Goal: Task Accomplishment & Management: Use online tool/utility

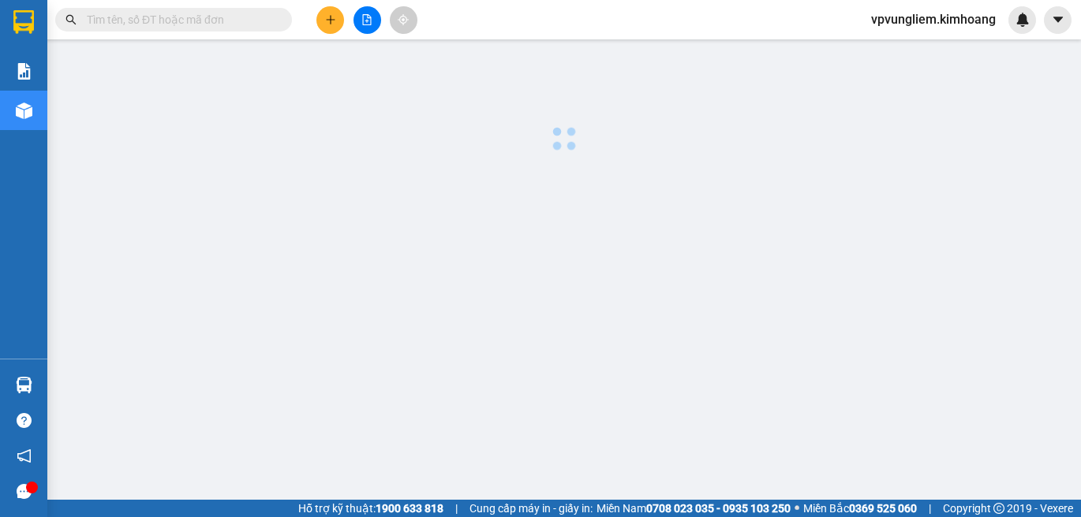
click at [241, 19] on input "text" at bounding box center [180, 19] width 186 height 17
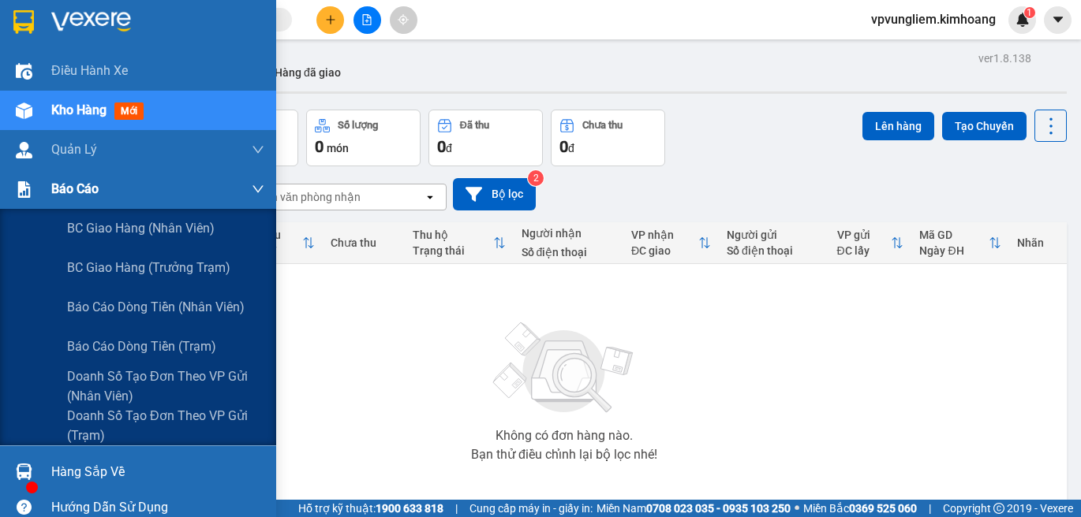
click at [77, 178] on div "Báo cáo" at bounding box center [157, 189] width 213 height 39
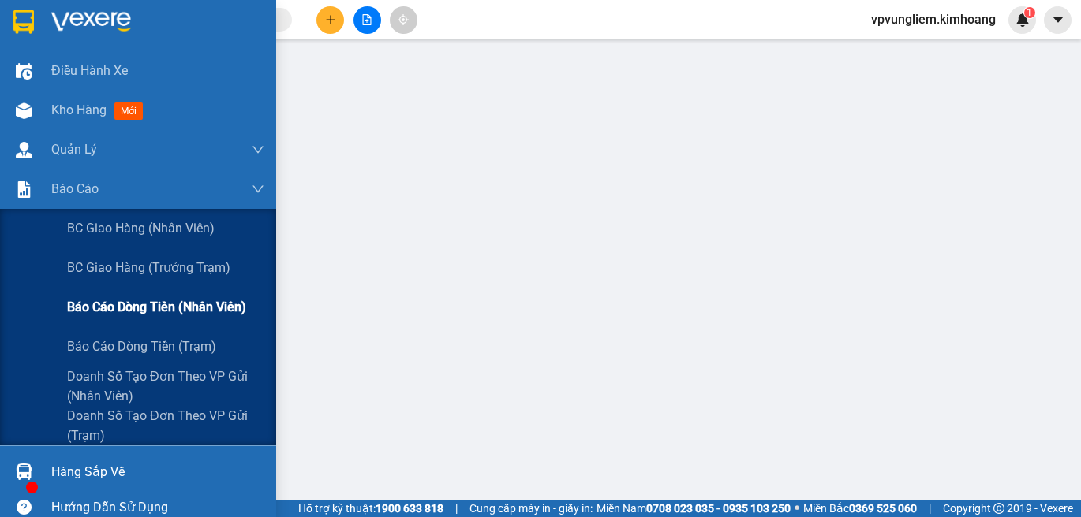
click at [196, 302] on span "Báo cáo dòng tiền (nhân viên)" at bounding box center [156, 307] width 179 height 20
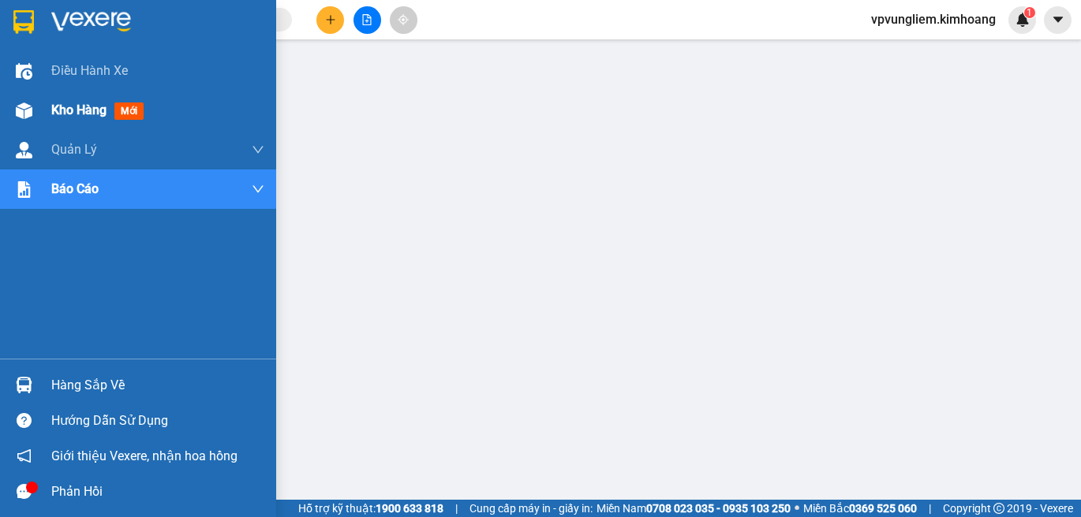
click at [86, 106] on span "Kho hàng" at bounding box center [78, 110] width 55 height 15
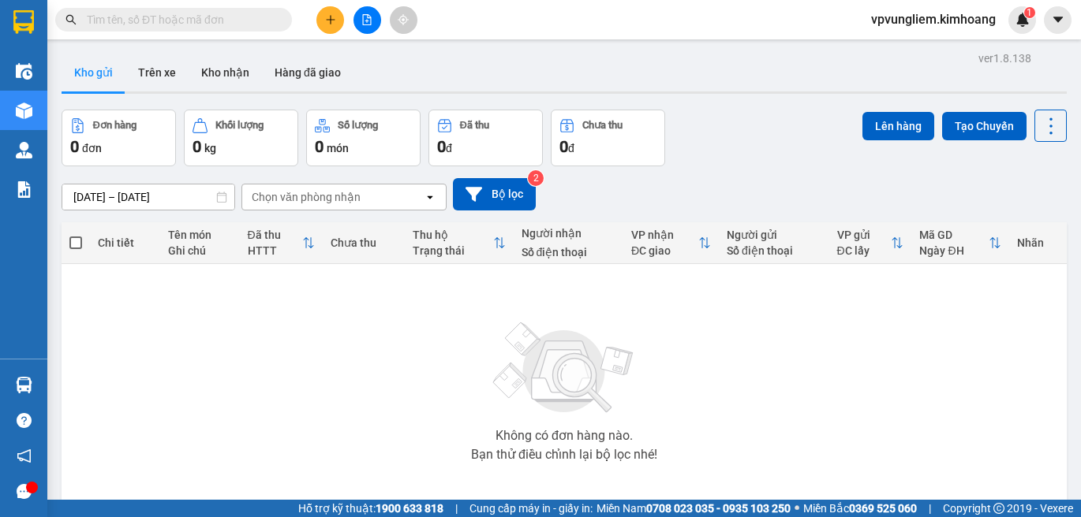
drag, startPoint x: 245, startPoint y: 21, endPoint x: 228, endPoint y: 16, distance: 18.0
click at [235, 17] on input "text" at bounding box center [180, 19] width 186 height 17
click at [34, 277] on div "Điều hành xe Kho hàng mới Quản [PERSON_NAME] lý chuyến Quản lý khách hàng mới B…" at bounding box center [23, 205] width 47 height 308
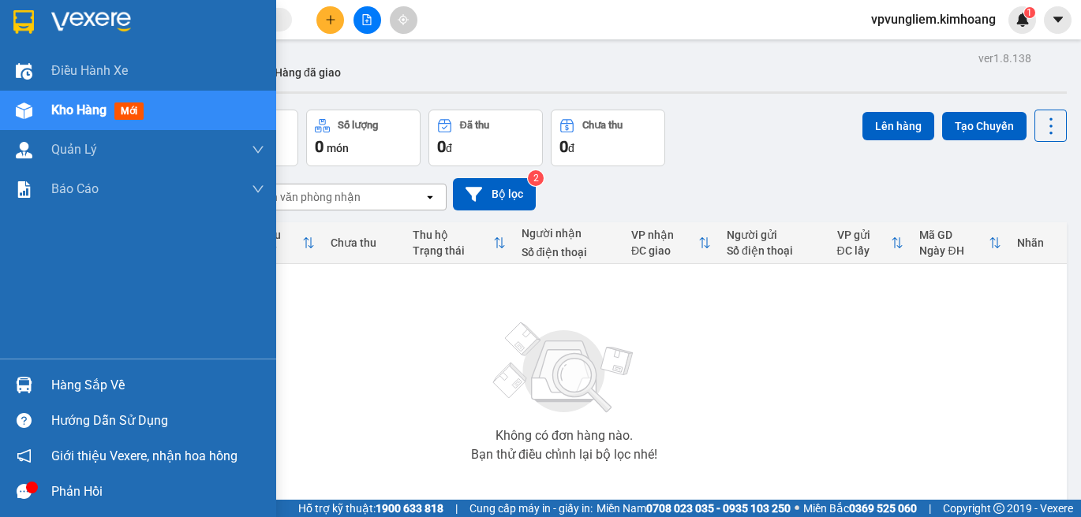
click at [110, 379] on div "Hàng sắp về" at bounding box center [157, 386] width 213 height 24
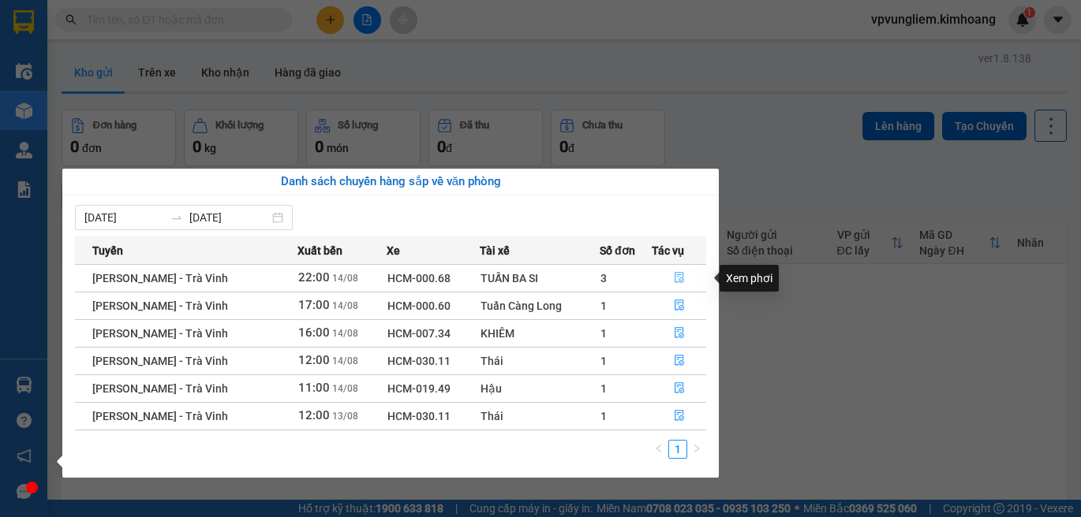
click at [670, 284] on button "button" at bounding box center [678, 278] width 53 height 25
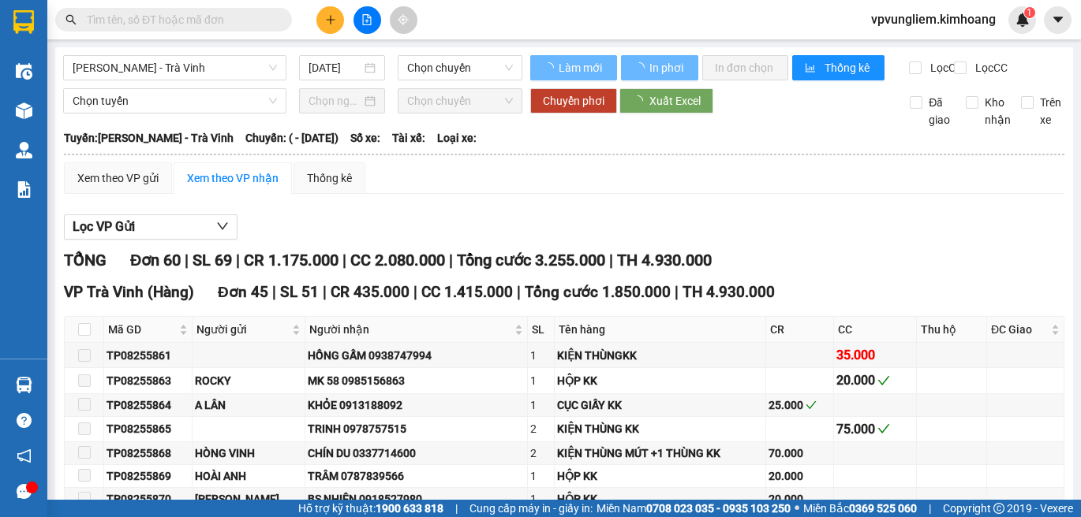
type input "[DATE]"
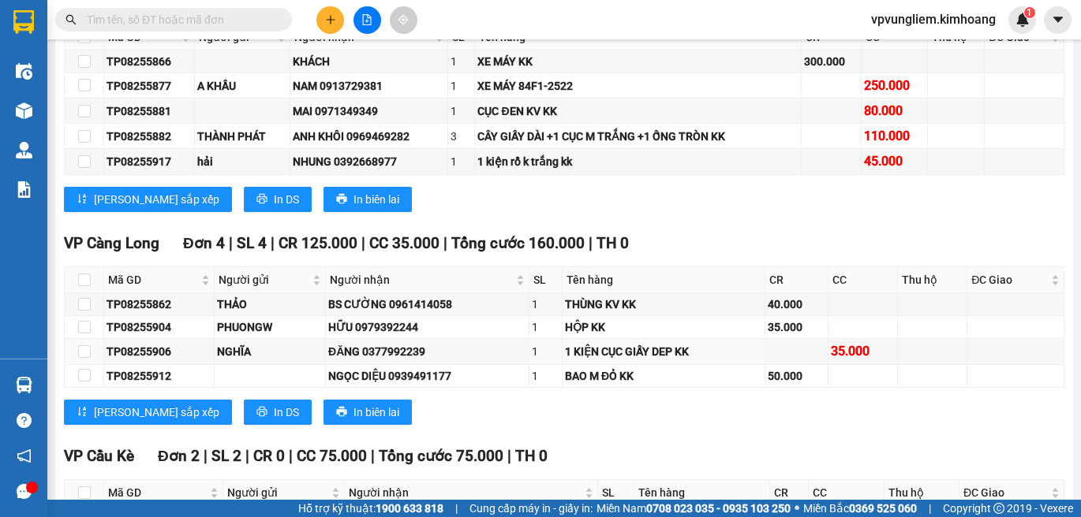
scroll to position [1997, 0]
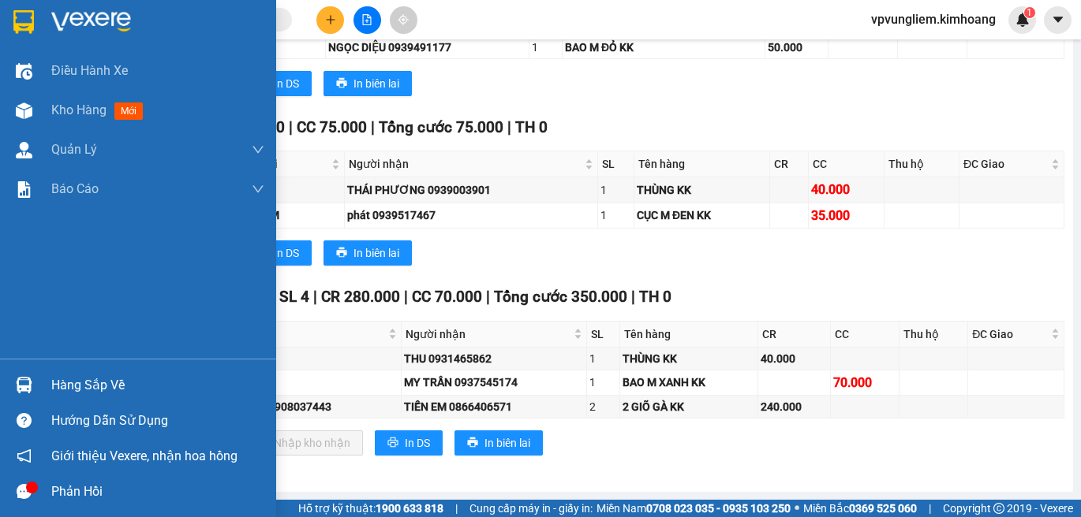
click at [121, 383] on div "Hàng sắp về" at bounding box center [157, 386] width 213 height 24
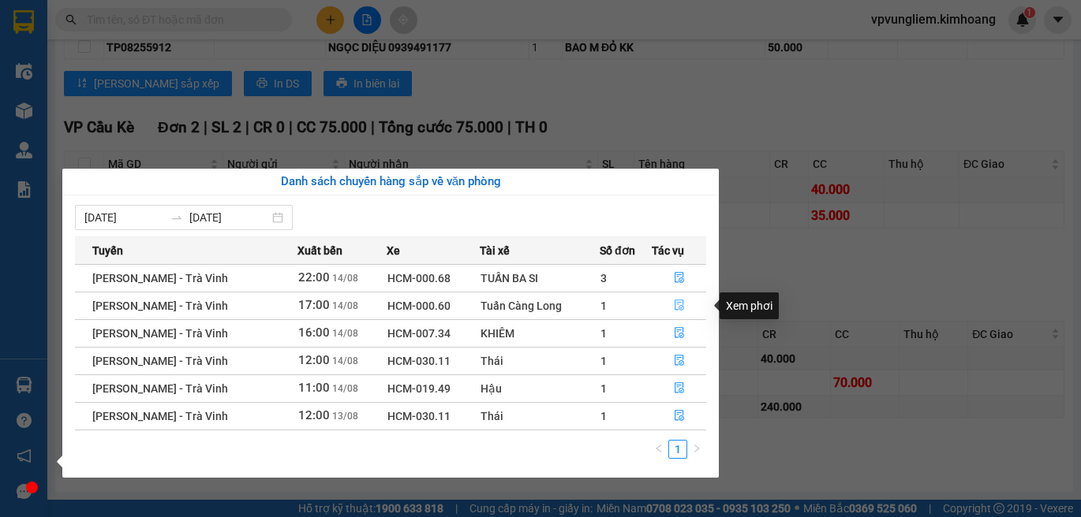
click at [682, 308] on icon "file-done" at bounding box center [678, 306] width 9 height 11
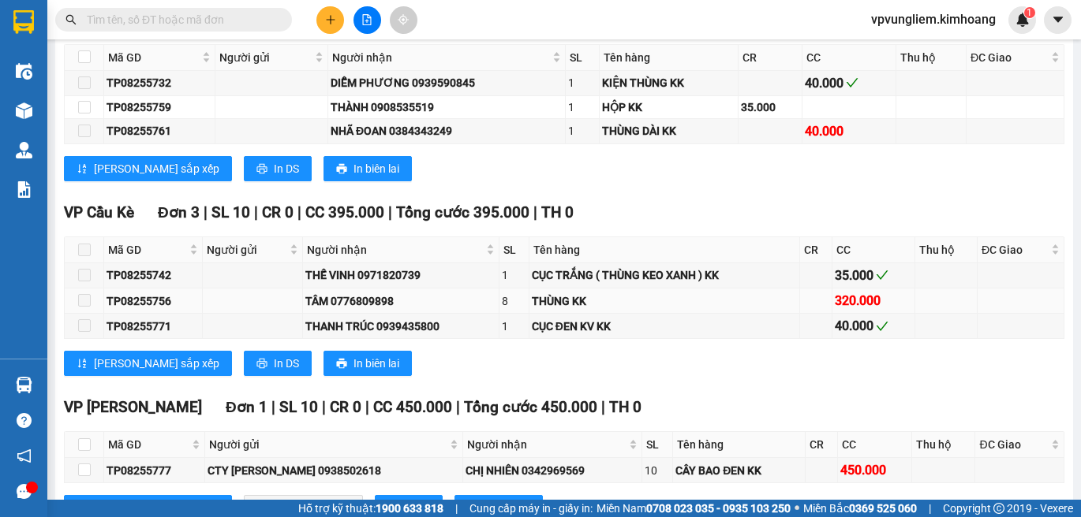
scroll to position [2074, 0]
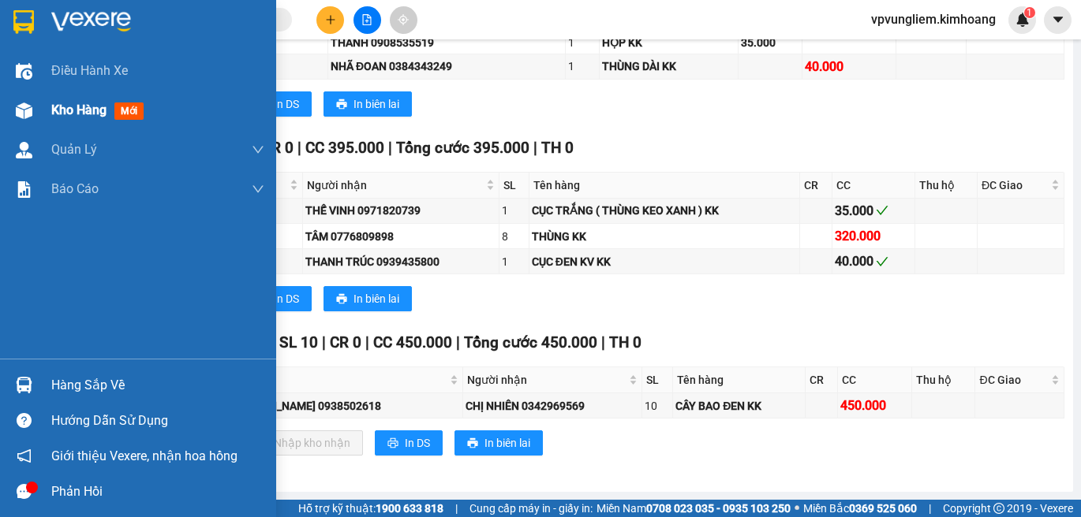
click at [175, 113] on div "Kho hàng mới" at bounding box center [157, 110] width 213 height 39
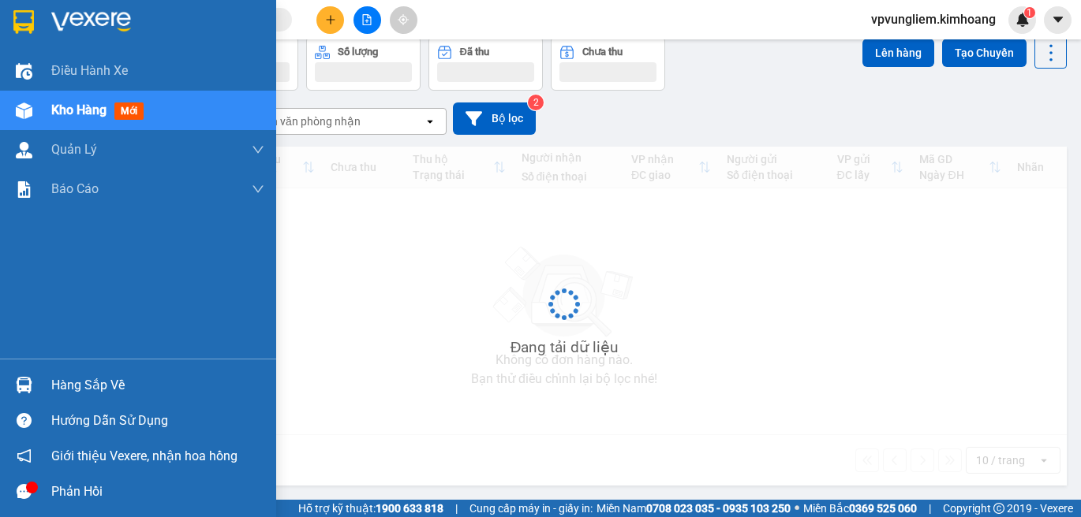
scroll to position [76, 0]
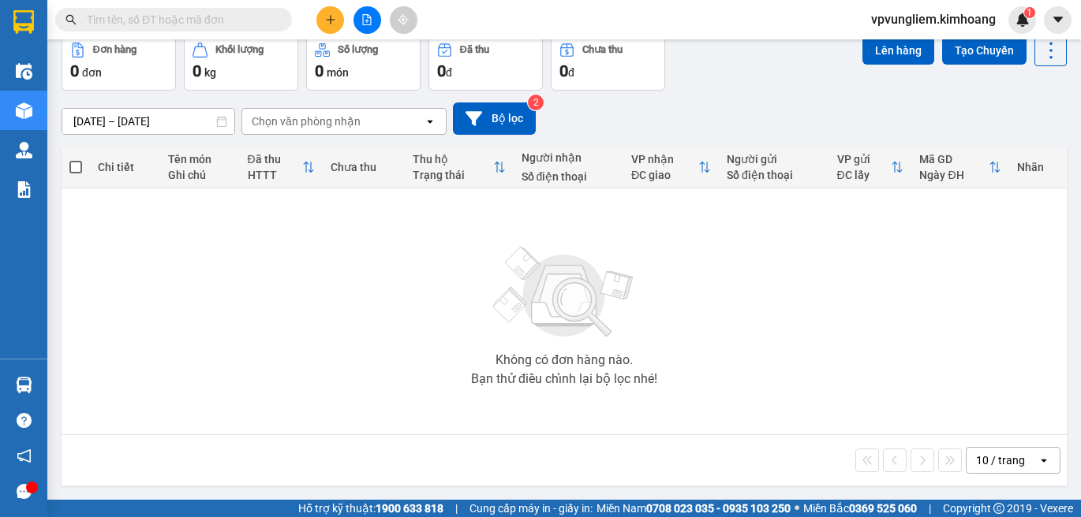
click at [227, 15] on input "text" at bounding box center [180, 19] width 186 height 17
